Goal: Find specific page/section: Find specific page/section

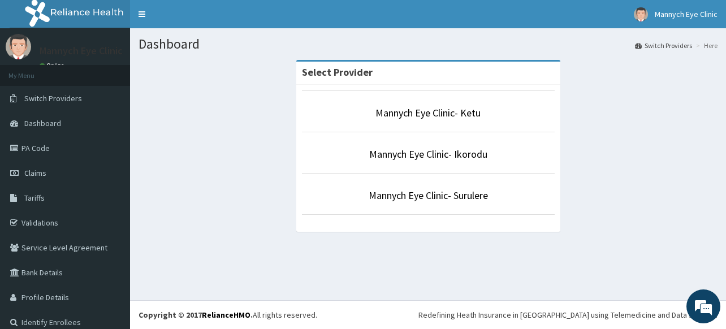
click at [558, 254] on div "Dashboard Switch Providers Here Select Provider Mannych Eye Clinic- Ketu Mannyc…" at bounding box center [428, 164] width 596 height 272
click at [627, 242] on div "Select Provider Mannych Eye Clinic- Ketu Mannych Eye Clinic- Ikorodu Mannych Ey…" at bounding box center [428, 151] width 579 height 183
click at [430, 113] on link "Mannych Eye Clinic- Ketu" at bounding box center [428, 112] width 105 height 13
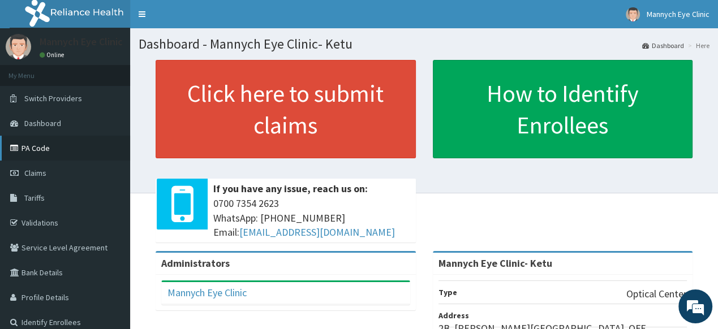
click at [38, 148] on link "PA Code" at bounding box center [65, 148] width 130 height 25
